Goal: Task Accomplishment & Management: Manage account settings

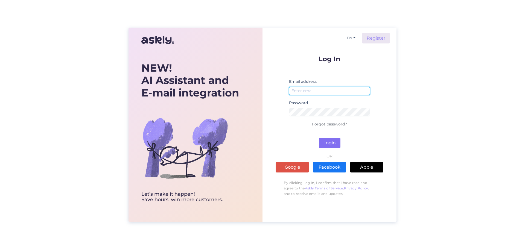
type input "[EMAIL_ADDRESS][DOMAIN_NAME]"
click at [327, 140] on button "Login" at bounding box center [330, 143] width 22 height 10
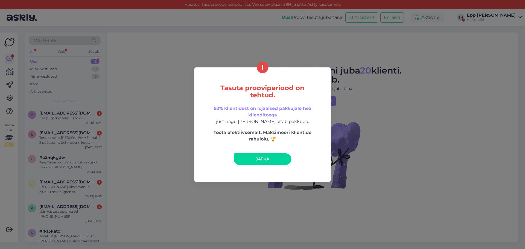
click at [266, 152] on div "Tasuta prooviperiood on tehtud. 92% klientidest on lojaalsed pakkujale hea klie…" at bounding box center [262, 124] width 137 height 115
click at [265, 161] on span "Jätka" at bounding box center [262, 158] width 14 height 5
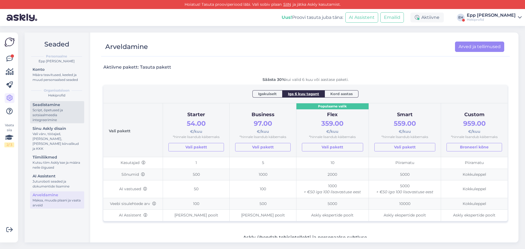
click at [39, 107] on div "Seadistamine" at bounding box center [57, 105] width 49 height 6
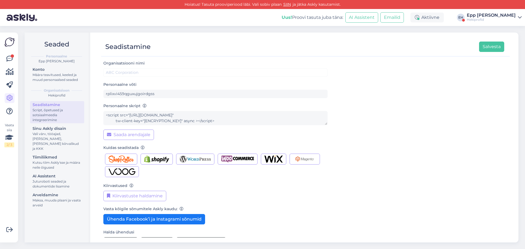
type input "Hekiprofid"
click at [167, 156] on img "button" at bounding box center [156, 158] width 25 height 7
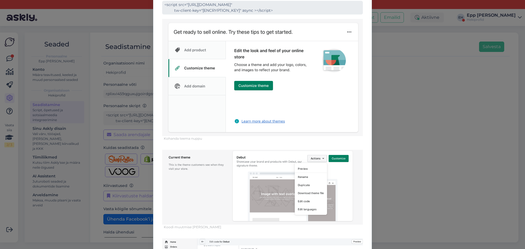
scroll to position [55, 0]
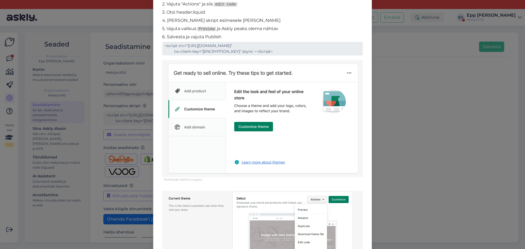
click at [414, 91] on div "[PERSON_NAME] Askly oma Shopify lehele 1. Ava valikus "Customize theme" 2. Vaju…" at bounding box center [262, 124] width 525 height 249
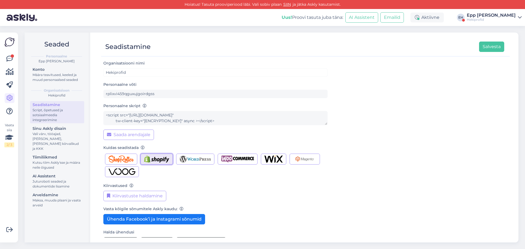
click at [156, 157] on img "button" at bounding box center [156, 158] width 25 height 7
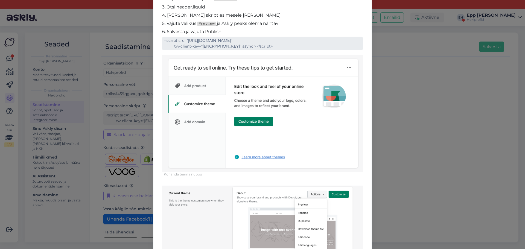
scroll to position [55, 0]
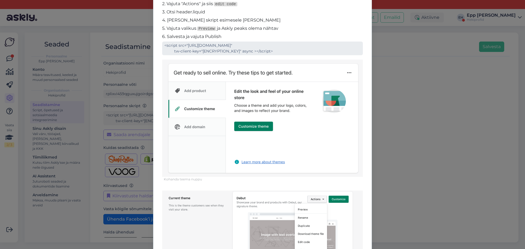
click at [290, 55] on div "[PERSON_NAME] Askly oma Shopify lehele 1. Ava valikus "Customize theme" 2. Vaju…" at bounding box center [262, 167] width 201 height 407
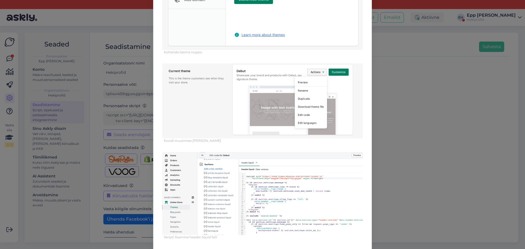
scroll to position [192, 0]
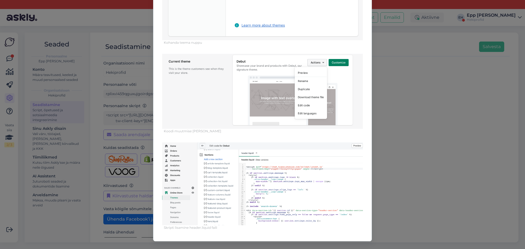
click at [409, 78] on div "[PERSON_NAME] Askly oma Shopify lehele 1. Ava valikus "Customize theme" 2. Vaju…" at bounding box center [262, 124] width 525 height 249
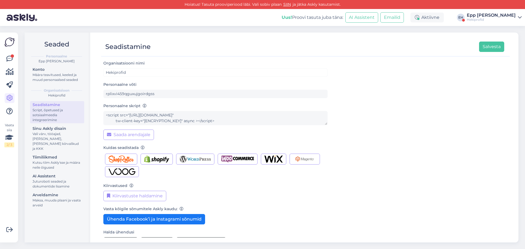
click at [169, 166] on div at bounding box center [215, 165] width 224 height 25
click at [165, 160] on img "button" at bounding box center [156, 158] width 25 height 7
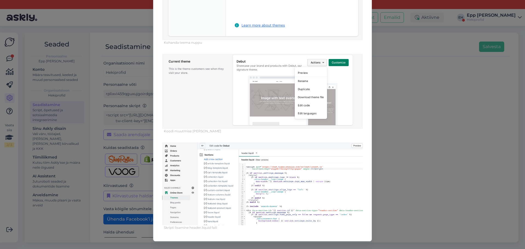
click at [472, 116] on div "[PERSON_NAME] Askly oma Shopify lehele 1. Ava valikus "Customize theme" 2. Vaju…" at bounding box center [262, 124] width 525 height 249
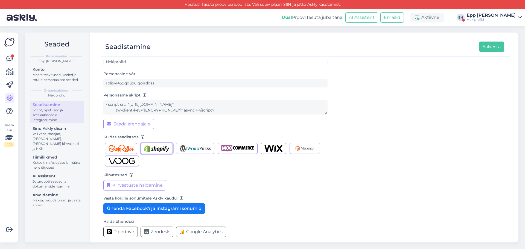
scroll to position [14, 0]
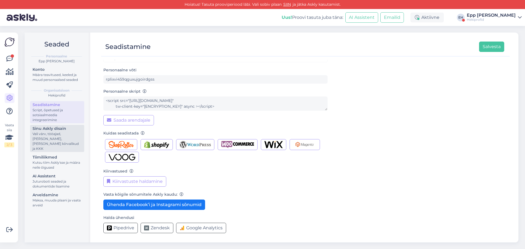
click at [42, 143] on div "Vali värv, tööajad, [PERSON_NAME], [PERSON_NAME] kiirvalikud ja KKK" at bounding box center [57, 141] width 49 height 20
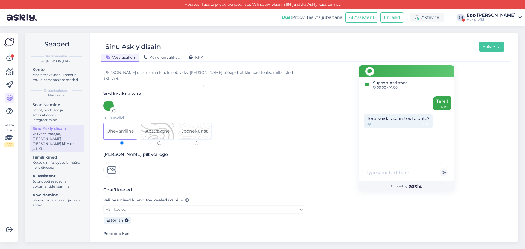
click at [110, 105] on div at bounding box center [108, 106] width 10 height 10
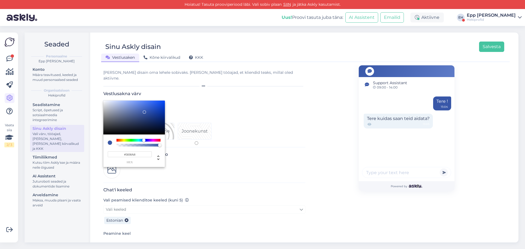
drag, startPoint x: 131, startPoint y: 134, endPoint x: 149, endPoint y: 134, distance: 17.5
click at [145, 139] on div at bounding box center [143, 140] width 3 height 3
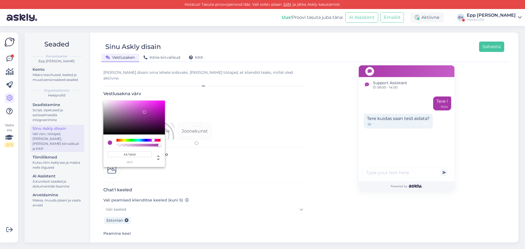
drag, startPoint x: 149, startPoint y: 134, endPoint x: 153, endPoint y: 135, distance: 4.3
click at [153, 139] on div at bounding box center [152, 140] width 3 height 3
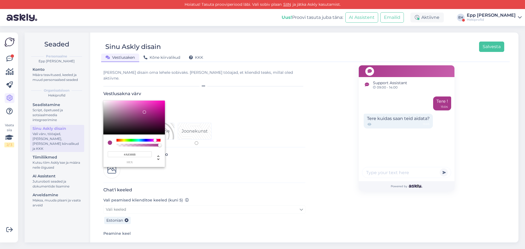
click at [155, 139] on div at bounding box center [154, 140] width 3 height 3
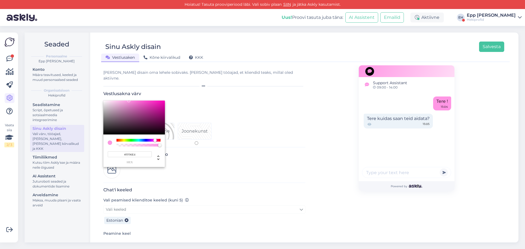
type input "#FF8DE2"
drag, startPoint x: 144, startPoint y: 106, endPoint x: 131, endPoint y: 81, distance: 28.4
click at [131, 101] on div "#FF8DE2 hex" at bounding box center [133, 134] width 61 height 66
click at [262, 118] on div at bounding box center [262, 124] width 525 height 249
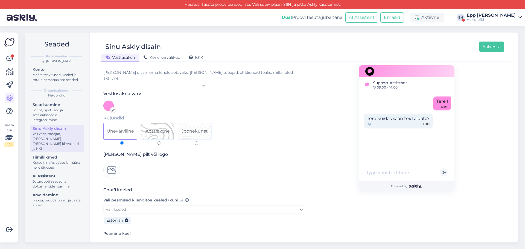
click at [150, 123] on div "Abstraktne" at bounding box center [157, 131] width 33 height 16
click at [157, 141] on input "Abstraktne" at bounding box center [159, 143] width 4 height 4
radio input "true"
click at [191, 128] on div "Joonekunst" at bounding box center [194, 131] width 26 height 7
click at [195, 141] on input "Joonekunst" at bounding box center [197, 143] width 4 height 4
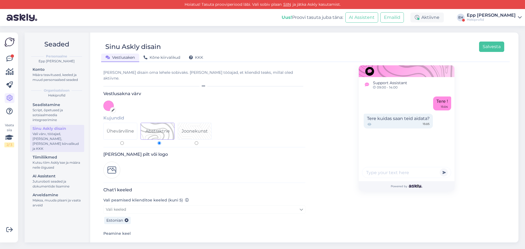
radio input "true"
click at [160, 128] on div "Abstraktne" at bounding box center [157, 131] width 24 height 7
click at [160, 141] on input "Abstraktne" at bounding box center [159, 143] width 4 height 4
radio input "true"
click at [124, 128] on div "Ühevärviline" at bounding box center [120, 131] width 27 height 7
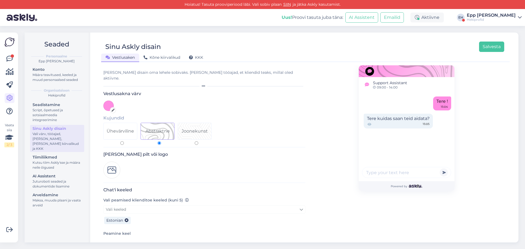
click at [124, 141] on input "Ühevärviline" at bounding box center [122, 143] width 4 height 4
radio input "true"
click at [111, 161] on img at bounding box center [111, 169] width 17 height 17
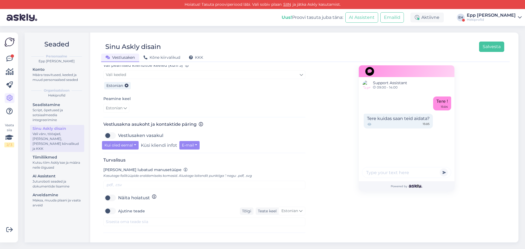
scroll to position [164, 0]
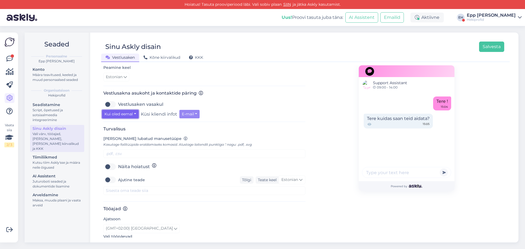
click at [130, 110] on button "Kui oled eemal" at bounding box center [120, 114] width 37 height 8
click at [118, 101] on label "Vestlusaken vasakul" at bounding box center [140, 104] width 45 height 9
click at [106, 101] on input "Vestlusaken vasakul" at bounding box center [110, 104] width 14 height 9
click at [118, 101] on label "Vestlusaken vasakul" at bounding box center [140, 104] width 45 height 9
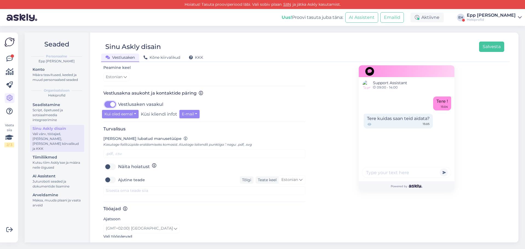
click at [116, 101] on input "Vestlusaken vasakul" at bounding box center [110, 104] width 14 height 9
checkbox input "false"
click at [193, 114] on button "E-mail" at bounding box center [189, 114] width 20 height 8
click at [128, 110] on button "Kui oled eemal" at bounding box center [120, 114] width 37 height 8
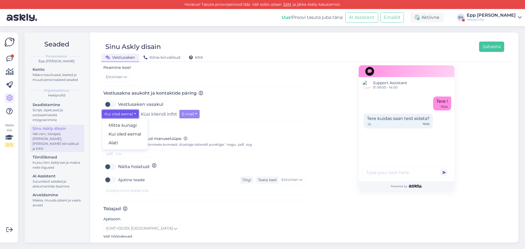
click at [128, 110] on button "Kui oled eemal" at bounding box center [120, 114] width 37 height 8
click at [183, 136] on label "[PERSON_NAME] lubatud manusetüüpe Kasutage failitüüpide eraldamiseks komasid. A…" at bounding box center [177, 141] width 148 height 11
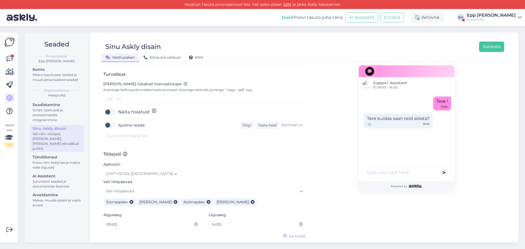
scroll to position [191, 0]
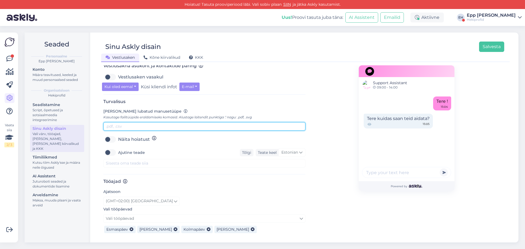
click at [154, 122] on input "text" at bounding box center [204, 126] width 202 height 8
type input "pdf, jpg, png"
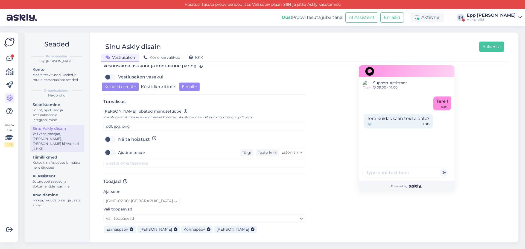
click at [168, 148] on div "Ajutine teade Tõlgi [PERSON_NAME] Estonian" at bounding box center [204, 152] width 202 height 9
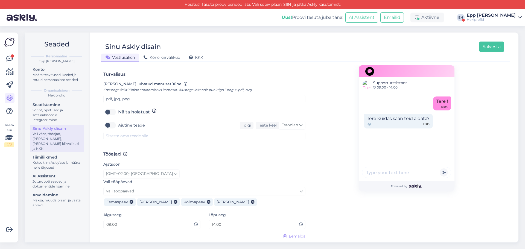
scroll to position [228, 0]
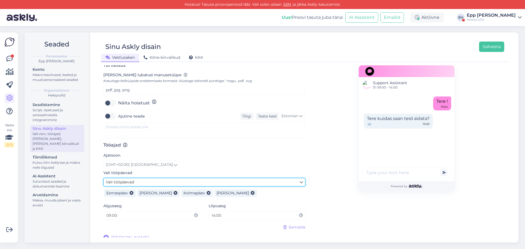
click at [178, 181] on link "Vali tööpäevad" at bounding box center [204, 182] width 202 height 8
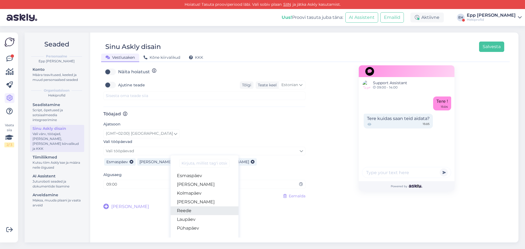
click at [188, 206] on link "Reede" at bounding box center [204, 210] width 68 height 9
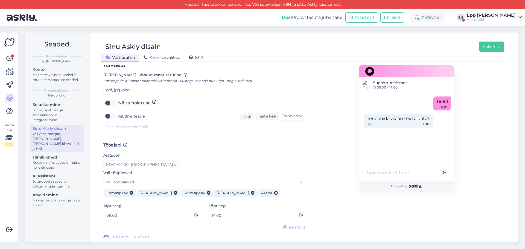
click at [164, 207] on div "Algusaeg 09:00" at bounding box center [151, 210] width 97 height 17
click at [164, 212] on input "09:00" at bounding box center [150, 215] width 88 height 6
drag, startPoint x: 130, startPoint y: 211, endPoint x: 83, endPoint y: 212, distance: 46.4
click at [83, 212] on div "Seaded Personaalne Epp [PERSON_NAME] Konto Määra teavitused, keeled ja muud per…" at bounding box center [271, 138] width 493 height 210
type input "10:00"
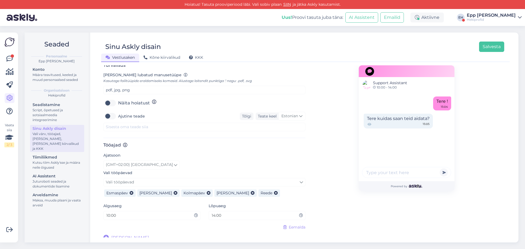
click at [352, 181] on div "Support Assistant 10:00 - 14:00 Tere ! 15:04 Tere kuidas saan teid aidata? 15:0…" at bounding box center [406, 39] width 202 height 403
click at [497, 45] on button "Salvesta" at bounding box center [491, 47] width 25 height 10
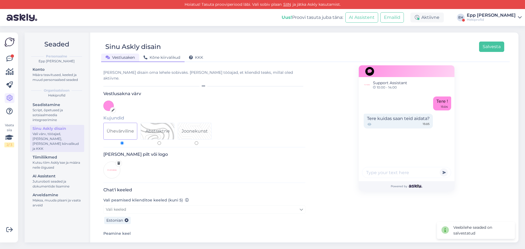
click at [163, 54] on div "Kõne kiirvalikud" at bounding box center [161, 58] width 45 height 8
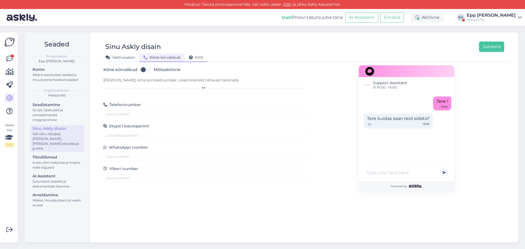
click at [199, 58] on span "KKK" at bounding box center [196, 57] width 14 height 5
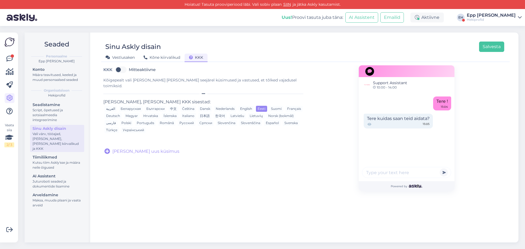
click at [129, 70] on label "Mitteaktiivne" at bounding box center [142, 69] width 27 height 9
click at [120, 70] on input "Mitteaktiivne" at bounding box center [121, 69] width 14 height 9
checkbox input "true"
click at [127, 148] on span "[PERSON_NAME] uus küsimus" at bounding box center [145, 151] width 67 height 7
click at [144, 141] on input "text" at bounding box center [187, 144] width 161 height 7
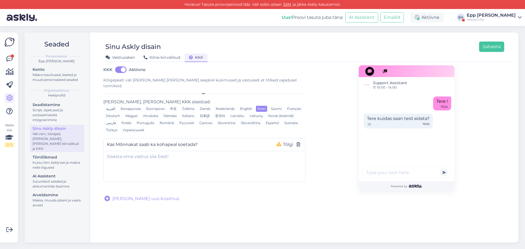
type input "Kas Mõnnakat saab ka kohapeal soetada?"
click at [142, 153] on textarea at bounding box center [204, 165] width 201 height 29
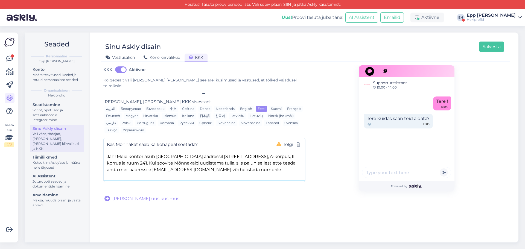
click at [142, 153] on textarea "Jah! Meie kontor asub [GEOGRAPHIC_DATA] aadressil [STREET_ADDRESS], A-korpus, I…" at bounding box center [204, 165] width 201 height 29
click at [222, 166] on textarea "Jah! Meie kontor asub [GEOGRAPHIC_DATA] aadressil [STREET_ADDRESS], A-korpus, I…" at bounding box center [204, 165] width 201 height 29
type textarea "Jah! Meie kontor asub [GEOGRAPHIC_DATA] aadressil [STREET_ADDRESS], A-korpus, I…"
click at [250, 185] on div at bounding box center [204, 189] width 202 height 8
click at [127, 195] on span "[PERSON_NAME] uus küsimus" at bounding box center [145, 198] width 67 height 7
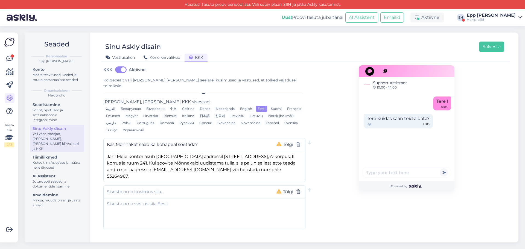
click at [150, 192] on div "Tõlgi" at bounding box center [204, 191] width 202 height 13
click at [148, 188] on input "text" at bounding box center [187, 191] width 161 height 7
type input "Kui tellin paki [PERSON_NAME], siis millal pakk [PERSON_NAME] jõuab?"
click at [142, 215] on textarea at bounding box center [204, 212] width 201 height 29
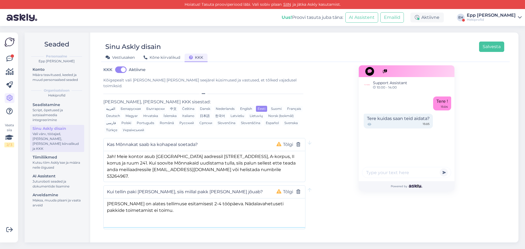
scroll to position [6, 0]
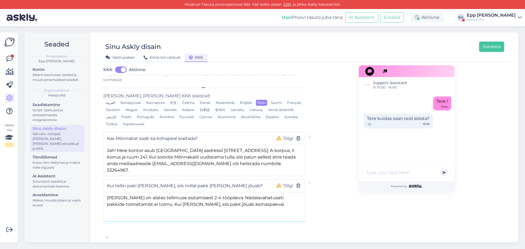
click at [225, 198] on textarea "[PERSON_NAME] on alates tellimuse esitamisest 2-4 tööpäeva. Nädalavahetuseti pa…" at bounding box center [204, 206] width 201 height 29
click at [294, 201] on textarea "[PERSON_NAME] on alates tellimuse esitamisest 2-4 tööpäeva. Nädalavahetuseti pa…" at bounding box center [204, 206] width 201 height 29
type textarea "[PERSON_NAME] on alates tellimuse esitamisest 2-4 tööpäeva. Nädalavahetuseti pa…"
click at [143, 237] on span "[PERSON_NAME] uus küsimus" at bounding box center [145, 240] width 67 height 7
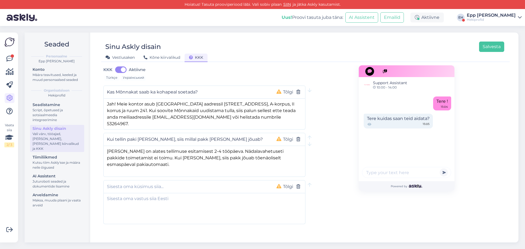
scroll to position [53, 0]
click at [124, 182] on input "text" at bounding box center [187, 185] width 161 height 7
type input "Tellisin Mõnnaka toote, kuid soovin tagastada. Mida teha?"
click at [124, 193] on textarea at bounding box center [204, 206] width 201 height 29
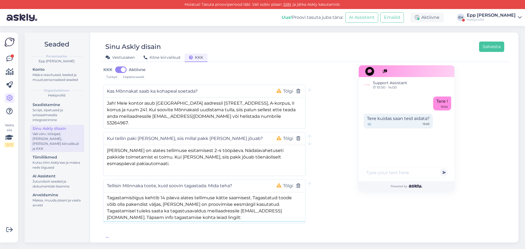
paste textarea "[URL][DOMAIN_NAME]"
click at [267, 208] on textarea "Tagastamisõigus kehtib 14 päeva alates tellimuse kätte saamisest. Tagastatud to…" at bounding box center [204, 206] width 201 height 29
click at [268, 207] on textarea "Tagastamisõigus kehtib 14 päeva alates tellimuse kätte saamisest. Tagastatud to…" at bounding box center [204, 206] width 201 height 29
type textarea "Tagastamisõigus kehtib 14 päeva alates tellimuse kätte saamisest. Tagastatud to…"
click at [118, 237] on span "[PERSON_NAME] uus küsimus" at bounding box center [145, 240] width 67 height 7
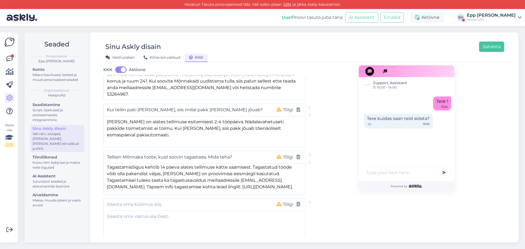
scroll to position [101, 0]
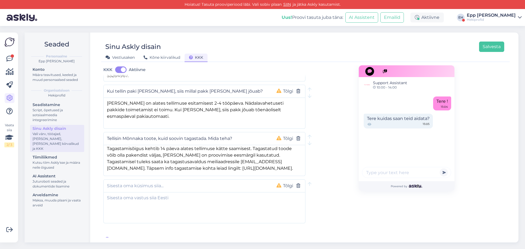
click at [164, 182] on input "text" at bounding box center [187, 185] width 161 height 7
type input "Kas Mõnnakatele saab ka lasta logosid, eridisaine teha jms?"
click at [160, 192] on textarea at bounding box center [204, 206] width 201 height 29
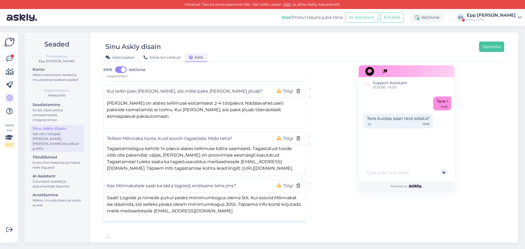
click at [189, 200] on textarea "Saab! Logode ja nimede puhul peaks miinimumkogus olema 5tk. Kui soovid Mõnnakat…" at bounding box center [204, 206] width 201 height 29
click at [186, 200] on textarea "Saab! Logode ja nimede puhul peaks miinimumkogus olema 5tk. Kui soovid Mõnnakat…" at bounding box center [204, 206] width 201 height 29
click at [231, 199] on textarea "Saab! Logode ja nimede puhul peaks miinimumkogus olema 5tk. Kui soovid Mõnnakat…" at bounding box center [204, 206] width 201 height 29
click at [242, 203] on textarea "Saab! Logode ja nimede puhul peaks miinimumkogus olema 5tk. Kui soovid Mõnnakat…" at bounding box center [204, 206] width 201 height 29
drag, startPoint x: 243, startPoint y: 200, endPoint x: 244, endPoint y: 208, distance: 8.2
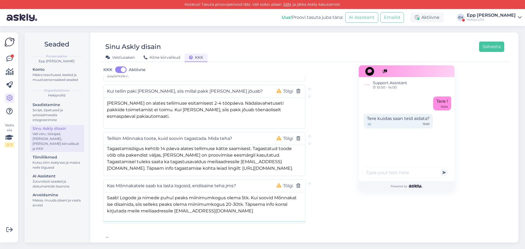
click at [244, 200] on textarea "Saab! Logode ja nimede puhul peaks miinimumkogus olema 5tk. Kui soovid Mõnnakat…" at bounding box center [204, 206] width 201 height 29
click at [274, 199] on textarea "Saab! Logode ja nimede puhul peaks miinimumkogus olema 5tk. Kui soovid Mõnnakat…" at bounding box center [204, 206] width 201 height 29
type textarea "Saab! Logode ja nimede puhul peaks miinimumkogus olema 5tk. Kui soovid Mõnnakat…"
click at [490, 41] on div "Sinu Askly disain Salvesta Vestlusaken Kõne kiirvalikud KKK" at bounding box center [305, 49] width 408 height 25
click at [490, 42] on button "Salvesta" at bounding box center [491, 47] width 25 height 10
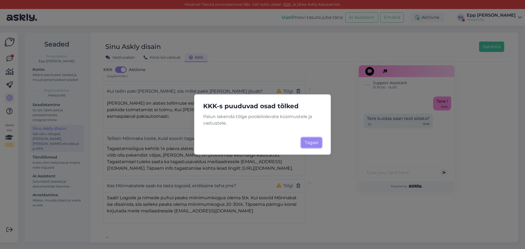
click at [321, 145] on button "Tagasi" at bounding box center [311, 142] width 21 height 10
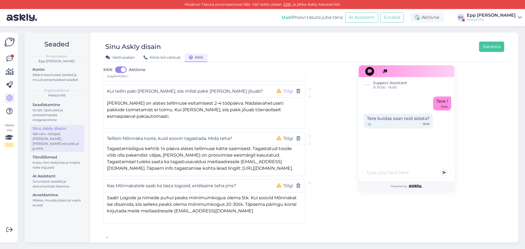
click at [286, 88] on button "Tõlgi" at bounding box center [287, 91] width 13 height 7
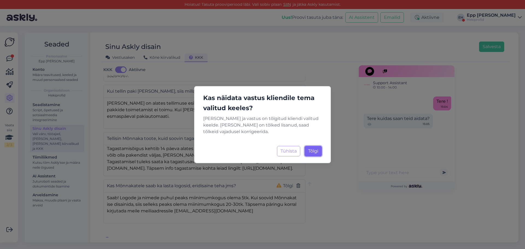
click at [321, 154] on button "[PERSON_NAME]..." at bounding box center [312, 151] width 17 height 10
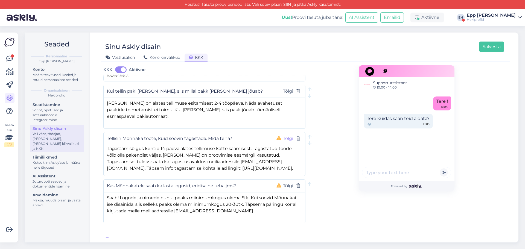
click at [283, 135] on button "Tõlgi" at bounding box center [287, 138] width 13 height 7
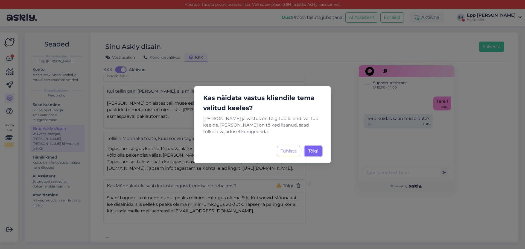
click at [312, 148] on button "[PERSON_NAME]..." at bounding box center [312, 151] width 17 height 10
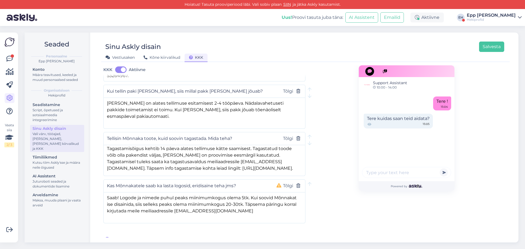
click at [284, 182] on button "Tõlgi" at bounding box center [287, 185] width 13 height 7
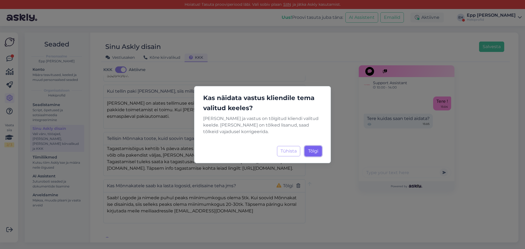
click at [307, 155] on button "[PERSON_NAME]..." at bounding box center [312, 151] width 17 height 10
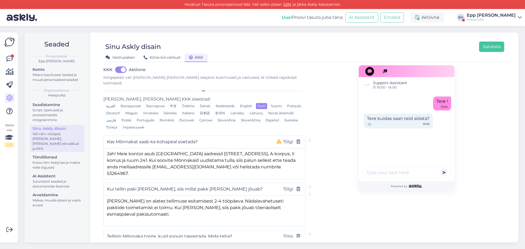
scroll to position [0, 0]
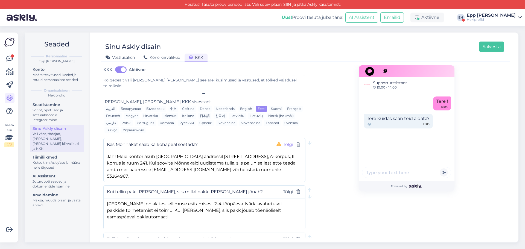
click at [286, 141] on button "Tõlgi" at bounding box center [287, 144] width 13 height 7
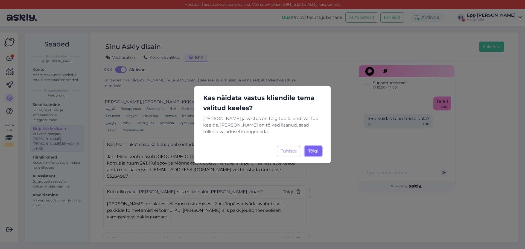
click at [307, 151] on button "[PERSON_NAME]..." at bounding box center [312, 151] width 17 height 10
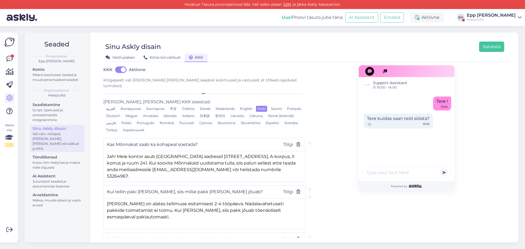
click at [129, 52] on div "Vestlusaken Kõne kiirvalikud KKK" at bounding box center [302, 57] width 403 height 10
click at [129, 54] on div "Vestlusaken" at bounding box center [120, 58] width 38 height 8
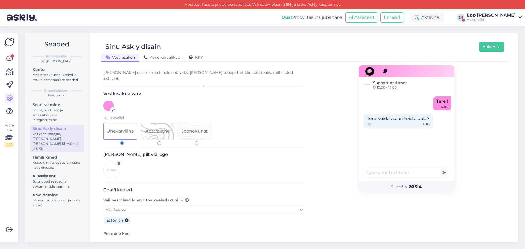
scroll to position [109, 0]
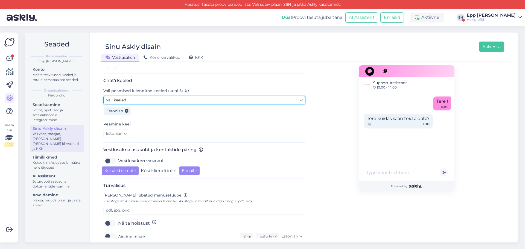
click at [144, 96] on link "Vali keeled" at bounding box center [204, 100] width 202 height 8
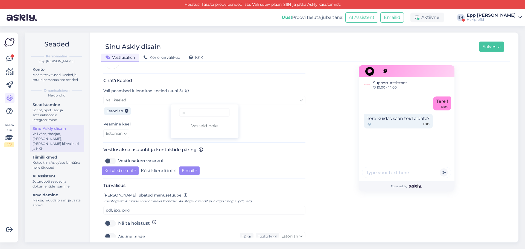
type input "i"
click at [188, 120] on link "English" at bounding box center [204, 124] width 68 height 9
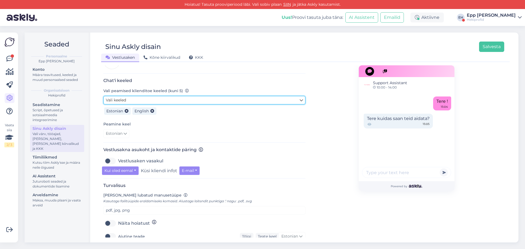
click at [159, 96] on link "Vali keeled" at bounding box center [204, 100] width 202 height 8
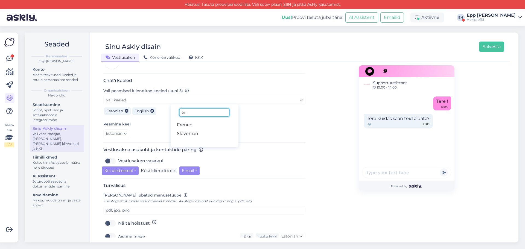
click at [192, 108] on input "en" at bounding box center [204, 112] width 50 height 8
type input "e"
type input "rus"
click at [193, 129] on link "Russian" at bounding box center [204, 133] width 68 height 9
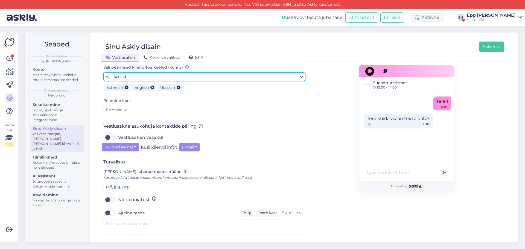
scroll to position [164, 0]
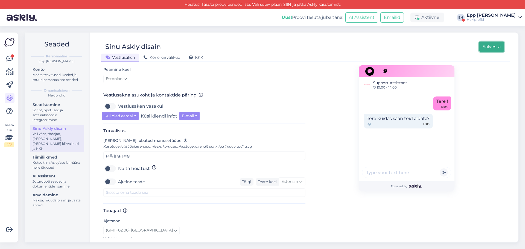
click at [495, 45] on button "Salvesta" at bounding box center [491, 47] width 25 height 10
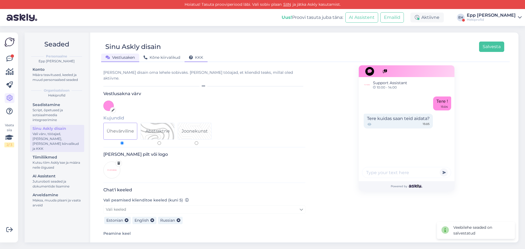
click at [184, 58] on div "KKK" at bounding box center [195, 58] width 23 height 8
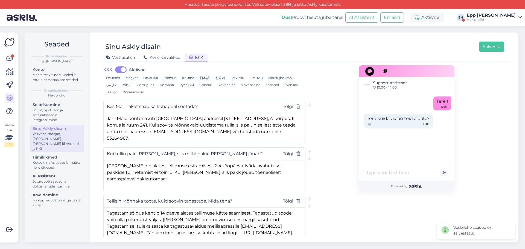
scroll to position [0, 0]
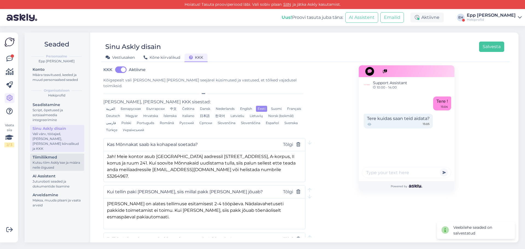
click at [60, 154] on div "Tiimiliikmed" at bounding box center [57, 157] width 49 height 6
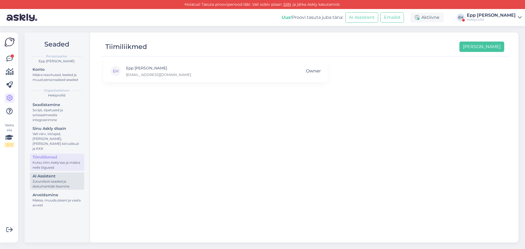
click at [58, 173] on div "AI Assistent" at bounding box center [57, 176] width 49 height 6
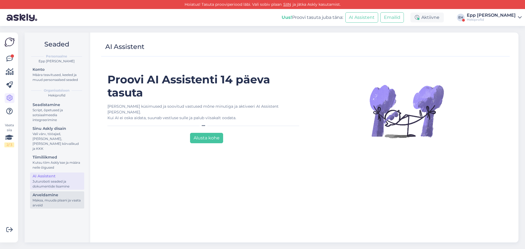
click at [58, 198] on div "Maksa, muuda plaani ja vaata arveid" at bounding box center [57, 203] width 49 height 10
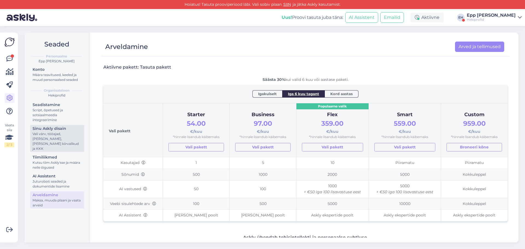
click at [66, 128] on div "Sinu Askly disain" at bounding box center [57, 129] width 49 height 6
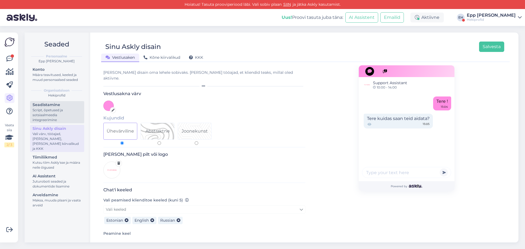
click at [59, 113] on div "Script, õpetused ja sotsiaalmeedia integreerimine" at bounding box center [57, 115] width 49 height 15
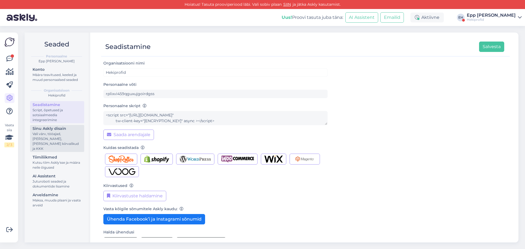
click at [69, 135] on div "Vali värv, tööajad, [PERSON_NAME], [PERSON_NAME] kiirvalikud ja KKK" at bounding box center [57, 141] width 49 height 20
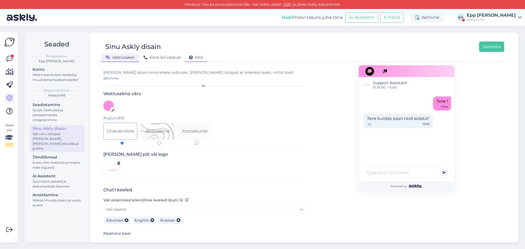
click at [189, 56] on icon at bounding box center [191, 58] width 4 height 4
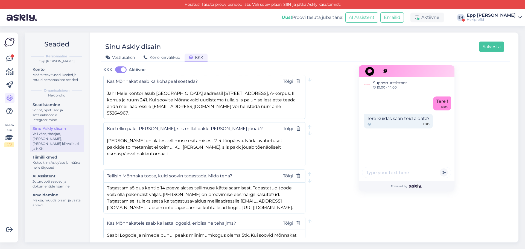
scroll to position [55, 0]
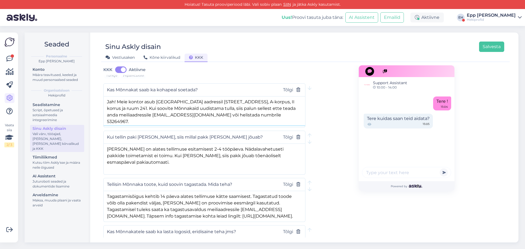
click at [289, 96] on textarea "Jah! Meie kontor asub [GEOGRAPHIC_DATA] aadressil [STREET_ADDRESS], A-korpus, I…" at bounding box center [204, 110] width 201 height 29
type textarea "Jah! Meie kontor asub [GEOGRAPHIC_DATA] aadressil [STREET_ADDRESS], A-korpus, I…"
click at [484, 50] on button "Salvesta" at bounding box center [491, 47] width 25 height 10
